Goal: Task Accomplishment & Management: Use online tool/utility

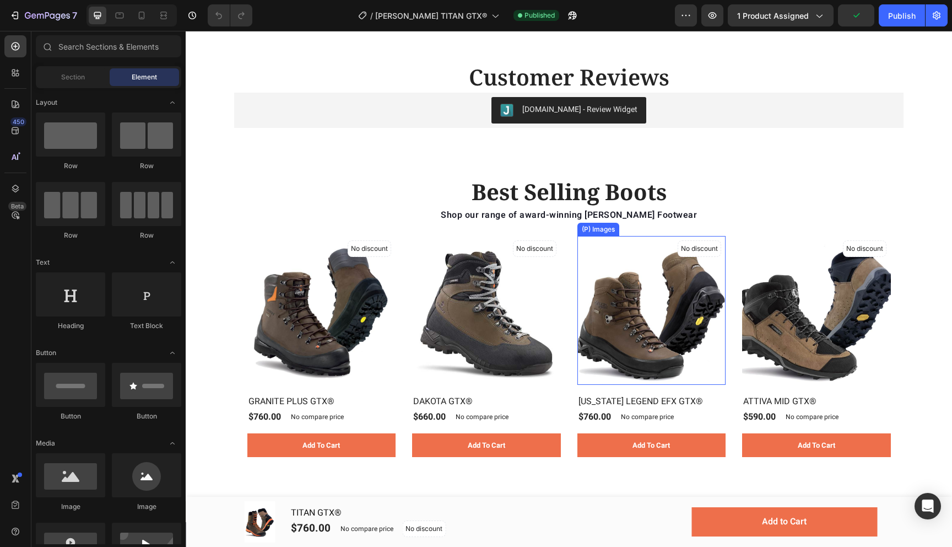
scroll to position [961, 0]
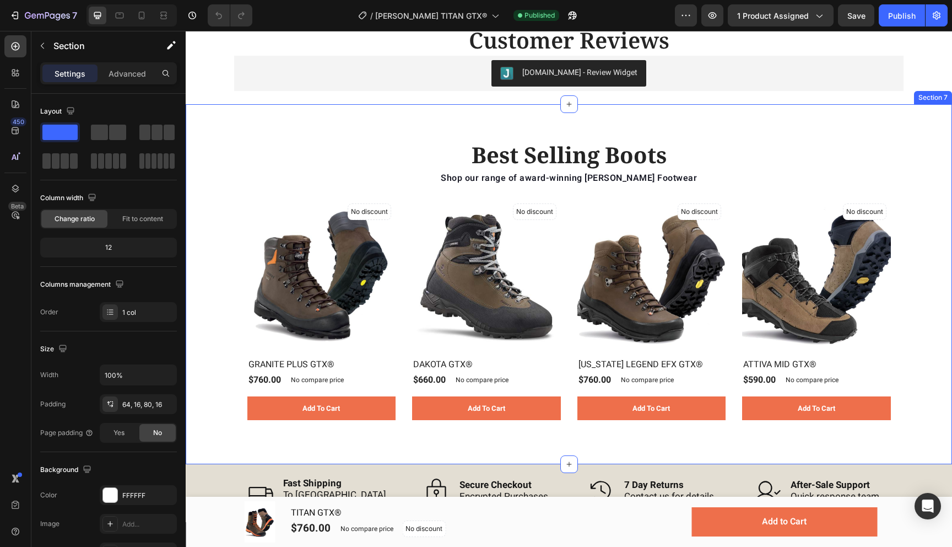
click at [447, 123] on div "Best Selling Boots Heading Shop our range of award-winning [PERSON_NAME] Footwe…" at bounding box center [569, 284] width 766 height 360
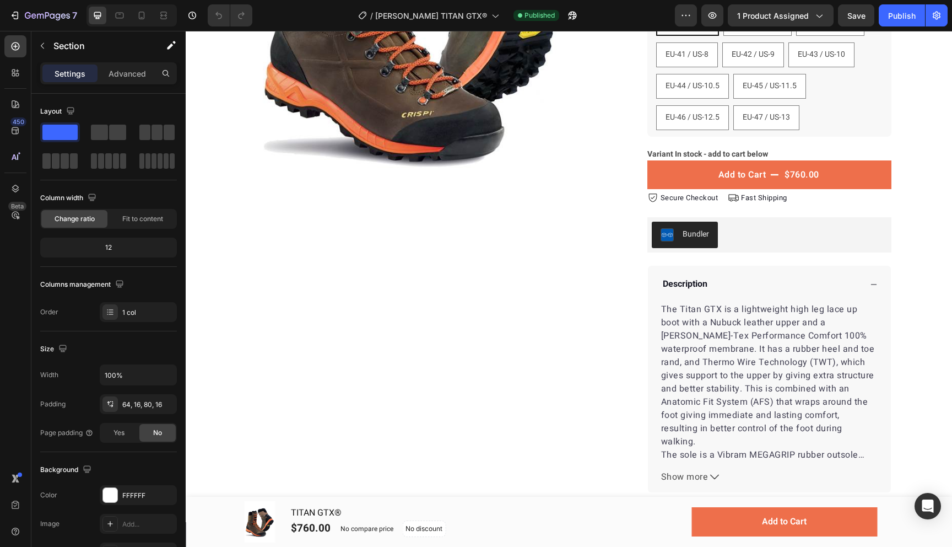
scroll to position [0, 0]
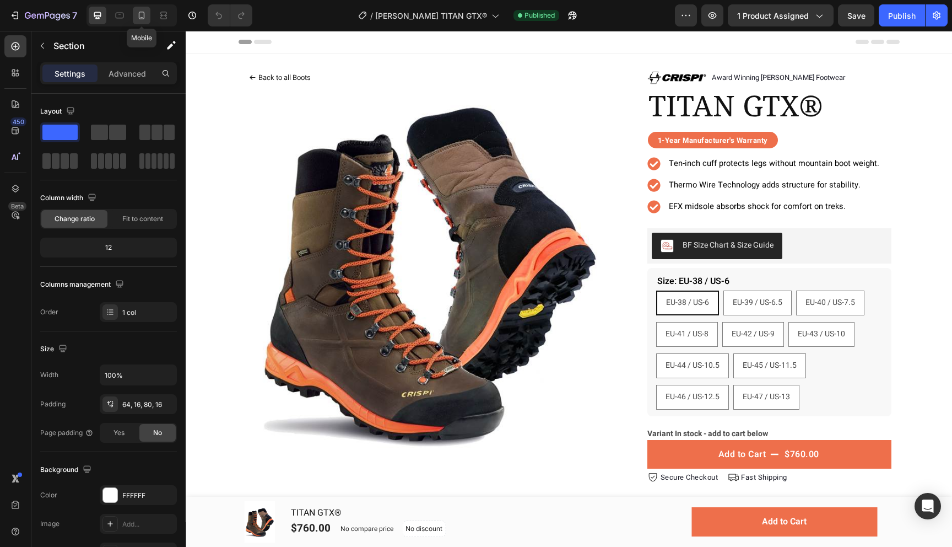
click at [142, 15] on icon at bounding box center [141, 15] width 11 height 11
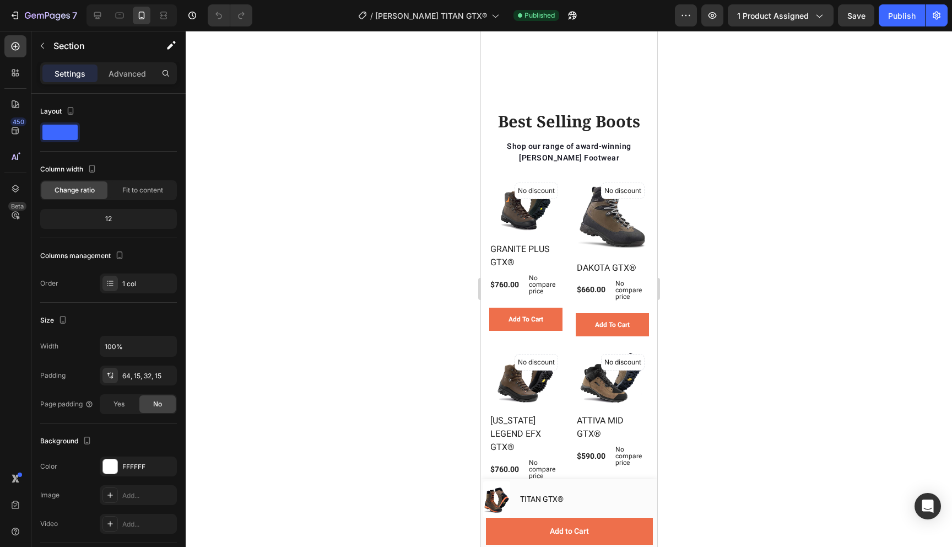
scroll to position [2091, 0]
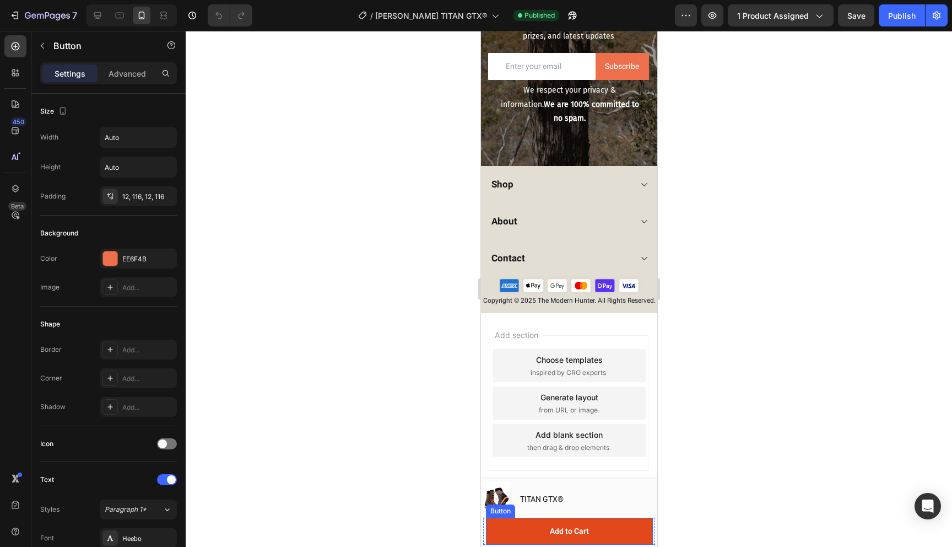
click at [510, 522] on link "Add to Cart" at bounding box center [568, 530] width 167 height 27
click at [579, 524] on p "Add to Cart" at bounding box center [568, 531] width 39 height 14
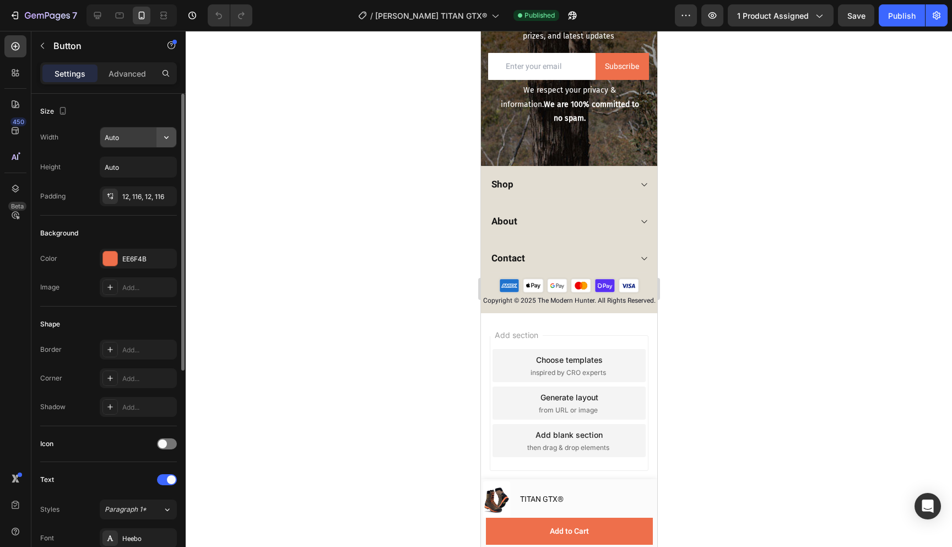
click at [166, 138] on icon "button" at bounding box center [166, 137] width 11 height 11
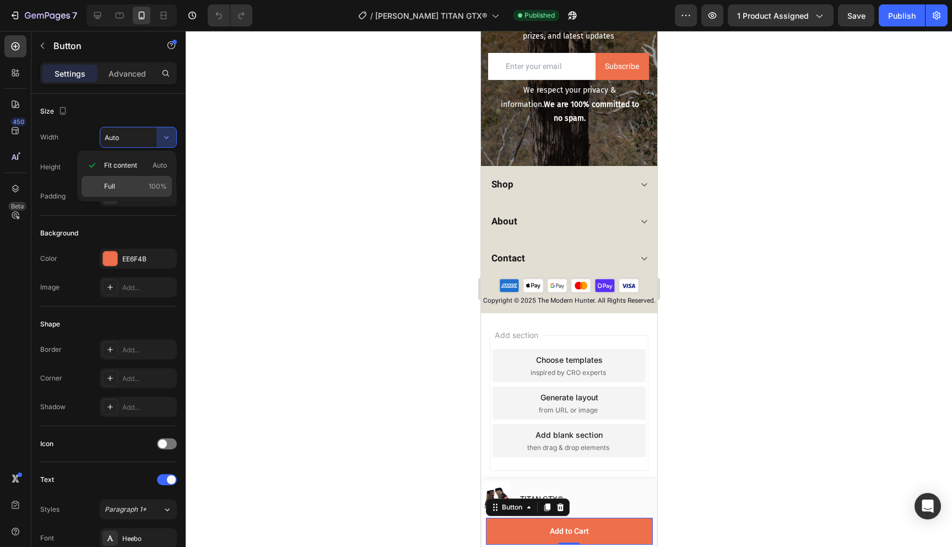
click at [121, 182] on p "Full 100%" at bounding box center [135, 186] width 63 height 10
type input "100%"
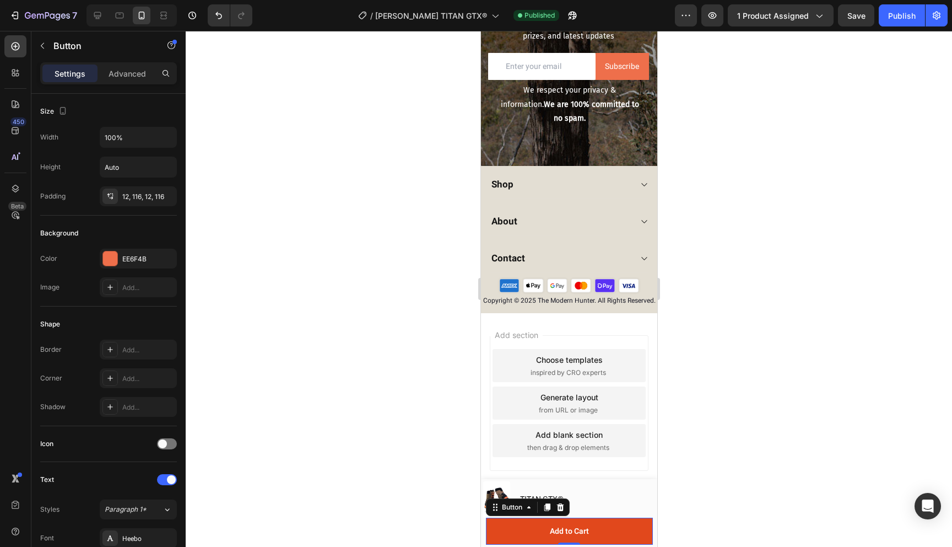
click at [528, 517] on link "Add to Cart" at bounding box center [568, 530] width 167 height 27
click at [133, 76] on p "Advanced" at bounding box center [127, 74] width 37 height 12
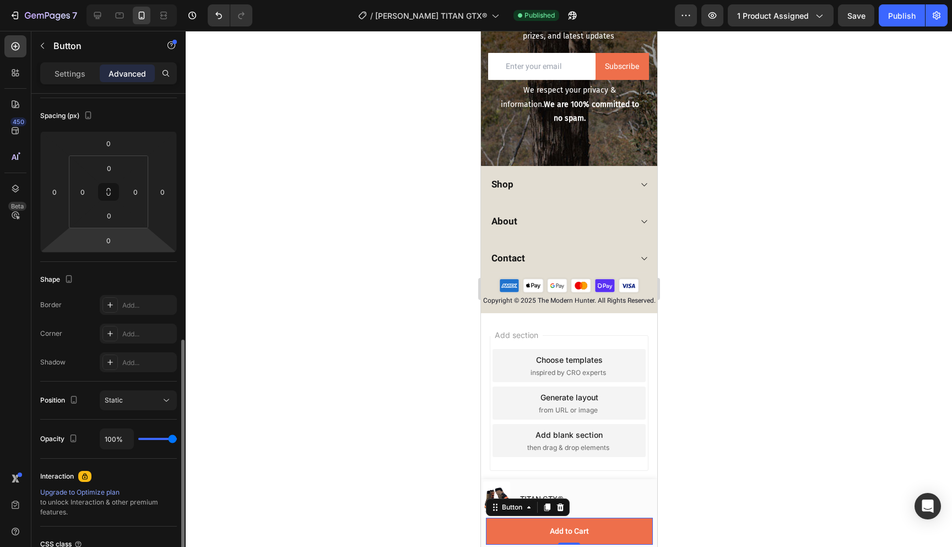
scroll to position [213, 0]
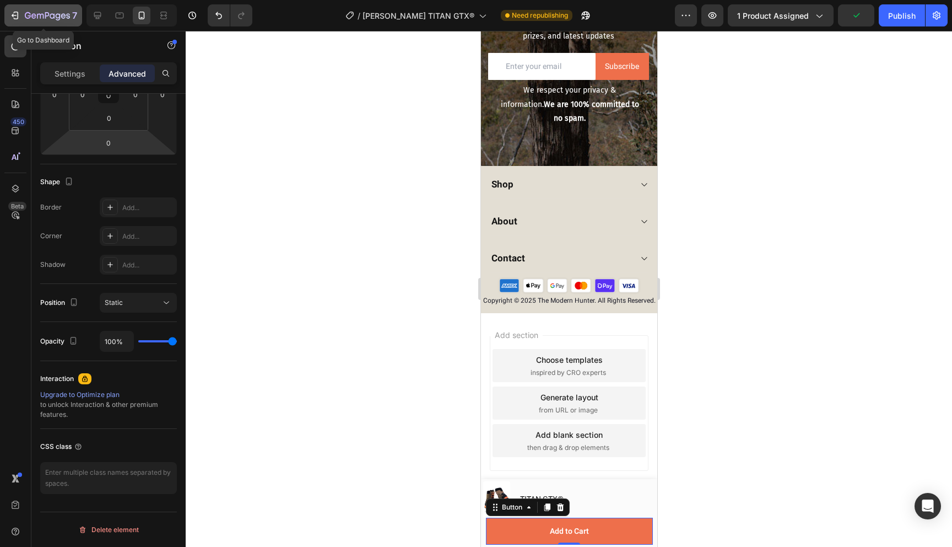
click at [28, 14] on icon "button" at bounding box center [47, 16] width 45 height 9
